Goal: Find specific page/section: Find specific page/section

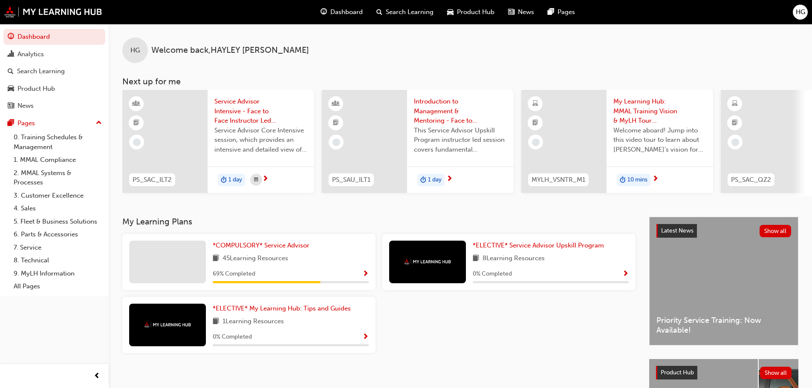
click at [482, 14] on span "Product Hub" at bounding box center [475, 12] width 37 height 10
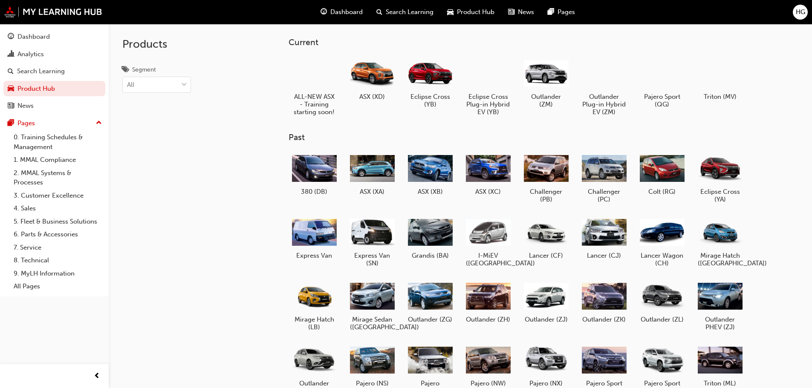
click at [352, 9] on span "Dashboard" at bounding box center [346, 12] width 32 height 10
